Goal: Navigation & Orientation: Find specific page/section

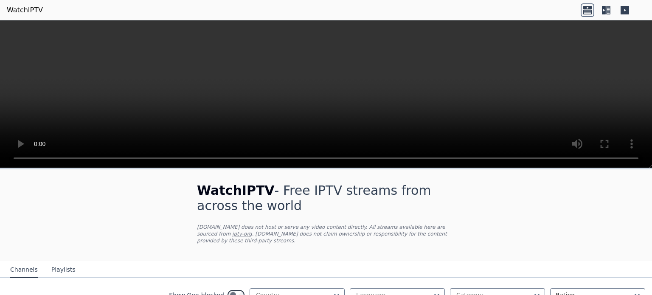
scroll to position [111, 0]
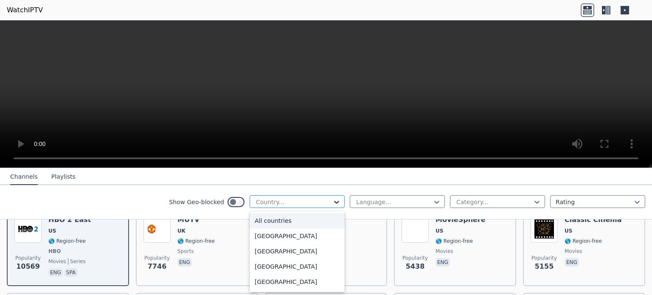
click at [332, 201] on icon at bounding box center [336, 202] width 8 height 8
type input "**"
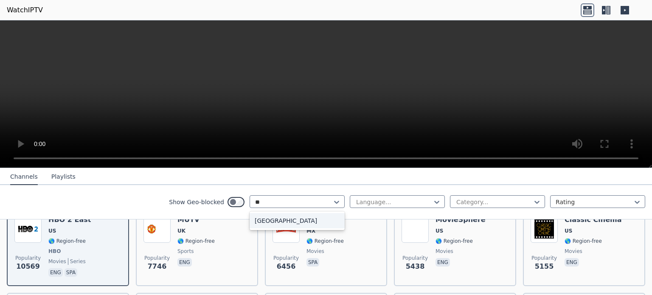
click at [267, 220] on div "[GEOGRAPHIC_DATA]" at bounding box center [297, 220] width 95 height 15
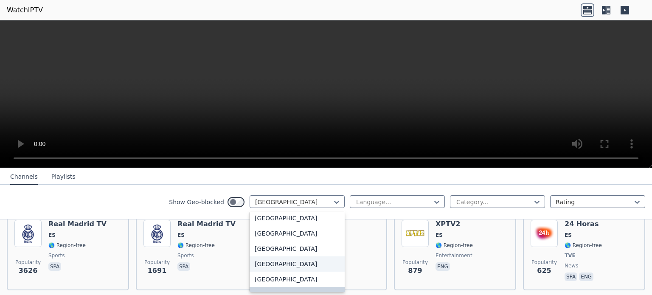
scroll to position [107, 0]
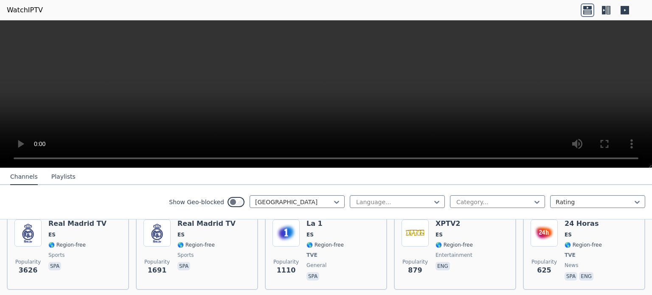
click at [60, 176] on button "Playlists" at bounding box center [63, 177] width 24 height 16
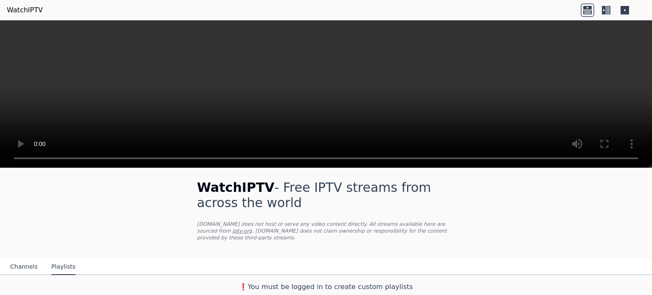
scroll to position [0, 0]
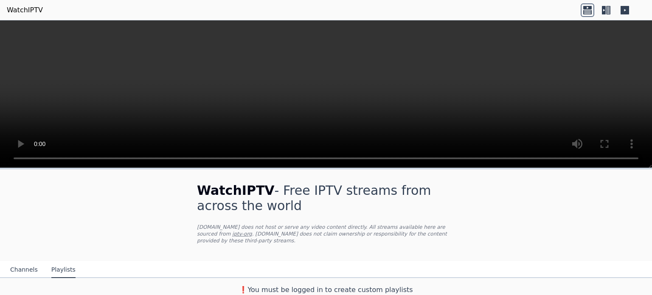
click at [17, 265] on button "Channels" at bounding box center [24, 270] width 28 height 16
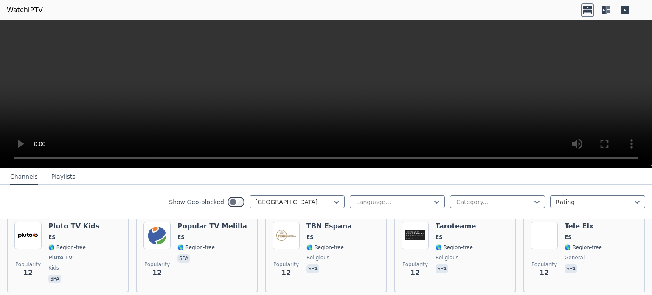
scroll to position [3027, 0]
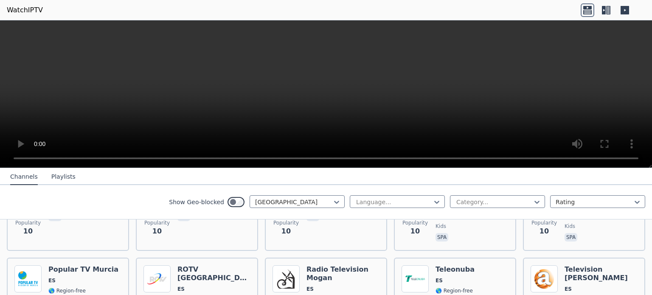
scroll to position [3410, 0]
